Goal: Task Accomplishment & Management: Use online tool/utility

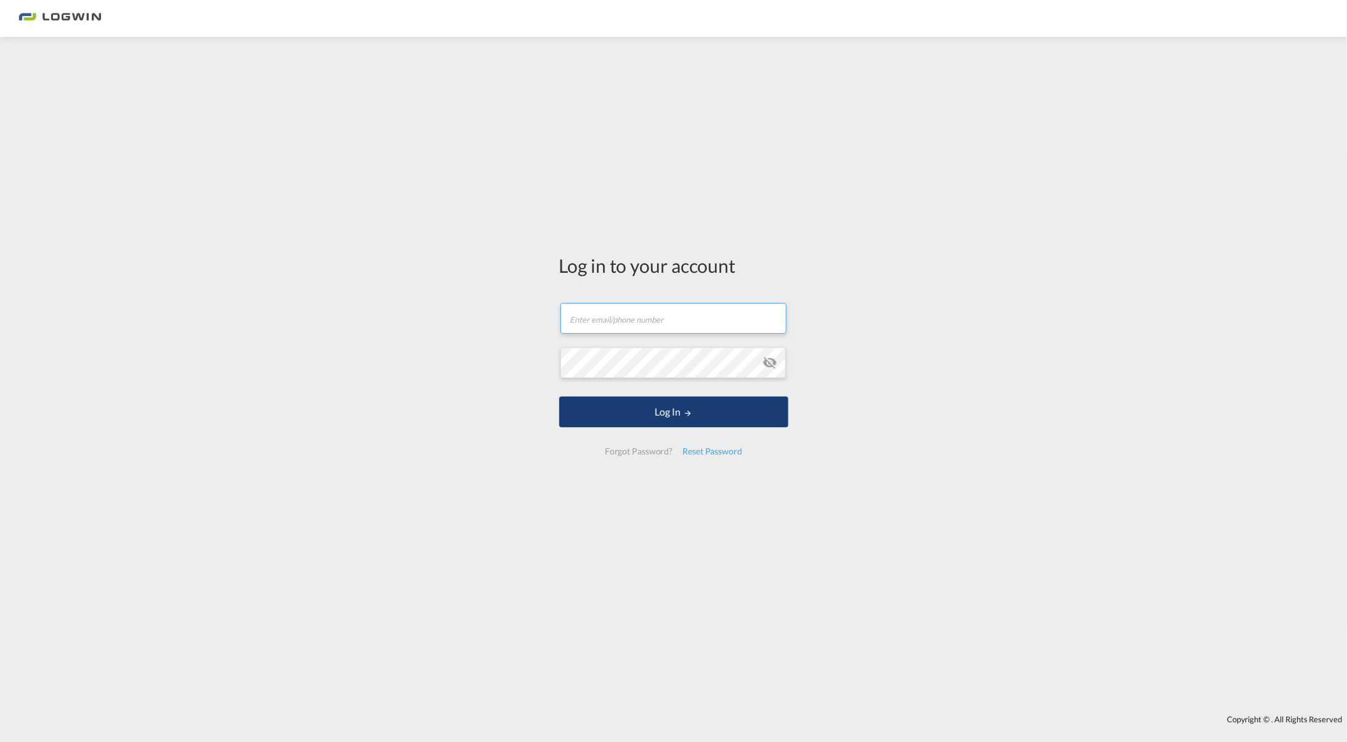
type input "[PERSON_NAME][EMAIL_ADDRESS][PERSON_NAME][DOMAIN_NAME]"
click at [672, 409] on button "Log In" at bounding box center [673, 412] width 229 height 31
